Goal: Book appointment/travel/reservation

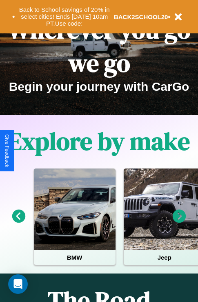
scroll to position [125, 0]
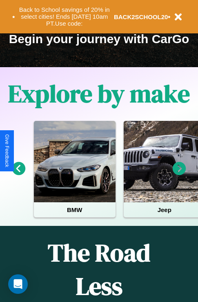
click at [18, 174] on icon at bounding box center [18, 168] width 13 height 13
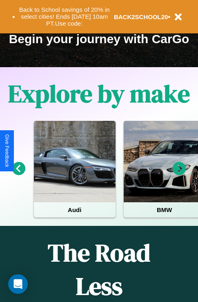
click at [18, 174] on icon at bounding box center [18, 168] width 13 height 13
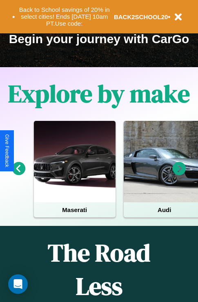
click at [179, 174] on icon at bounding box center [178, 168] width 13 height 13
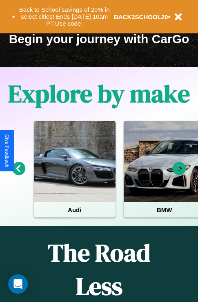
click at [179, 174] on icon at bounding box center [178, 168] width 13 height 13
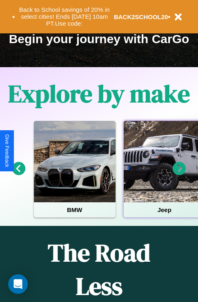
click at [163, 174] on div at bounding box center [163, 161] width 81 height 81
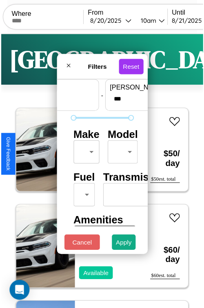
scroll to position [24, 0]
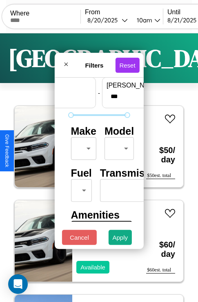
click at [82, 147] on body "CarGo Where From [DATE] 10am Until [DATE] 10am Become a Host Login Sign Up Lond…" at bounding box center [99, 168] width 198 height 336
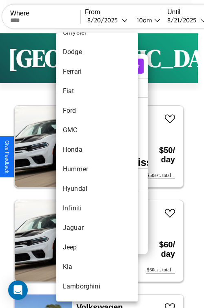
scroll to position [211, 0]
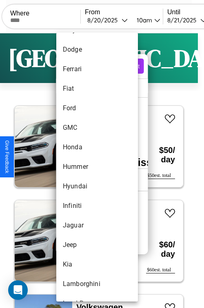
click at [81, 167] on li "Hummer" at bounding box center [96, 167] width 81 height 20
type input "******"
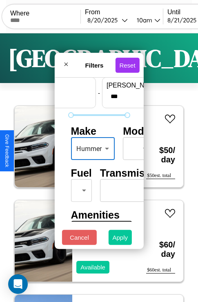
click at [120, 239] on button "Apply" at bounding box center [120, 237] width 24 height 15
